Goal: Navigation & Orientation: Find specific page/section

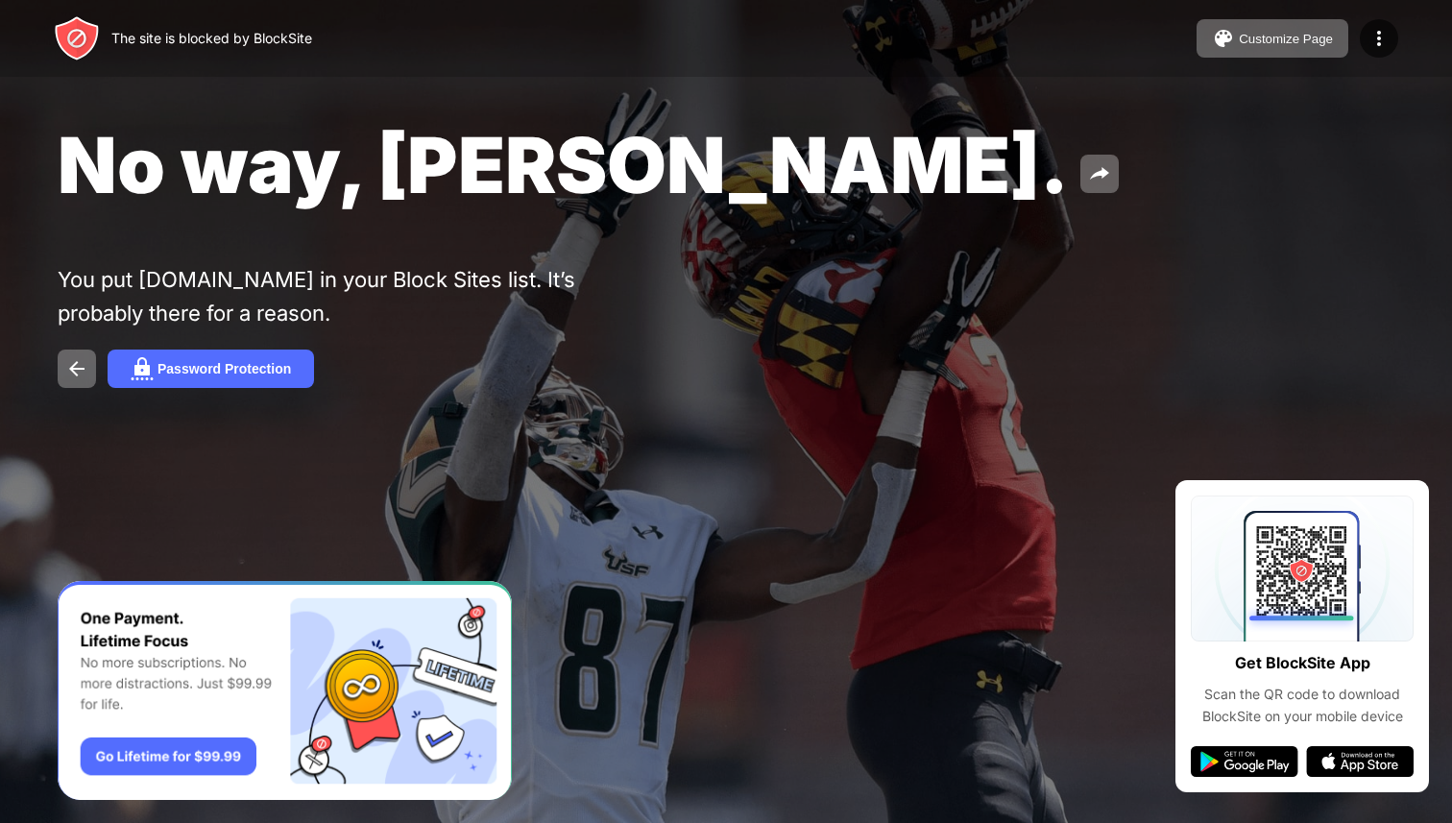
click at [724, 437] on div "No way, Jose. You put youtube.com in your Block Sites list. It’s probably there…" at bounding box center [726, 246] width 1452 height 492
